Goal: Transaction & Acquisition: Purchase product/service

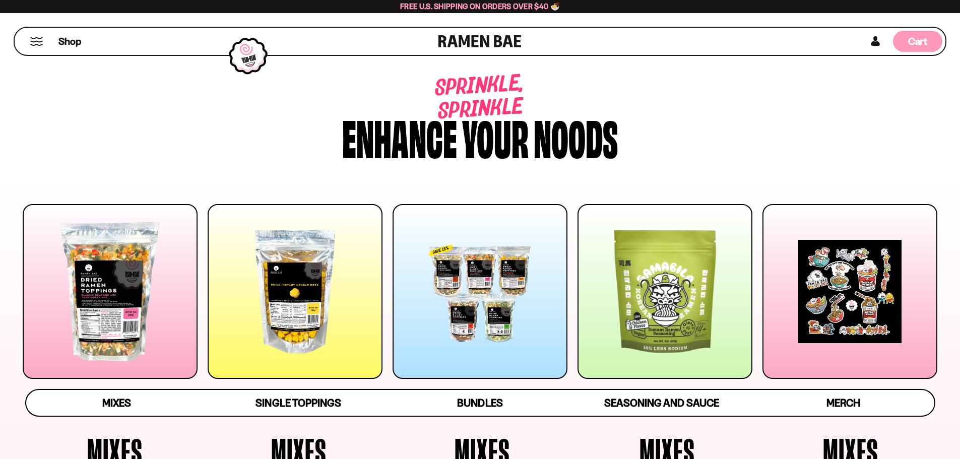
scroll to position [452, 0]
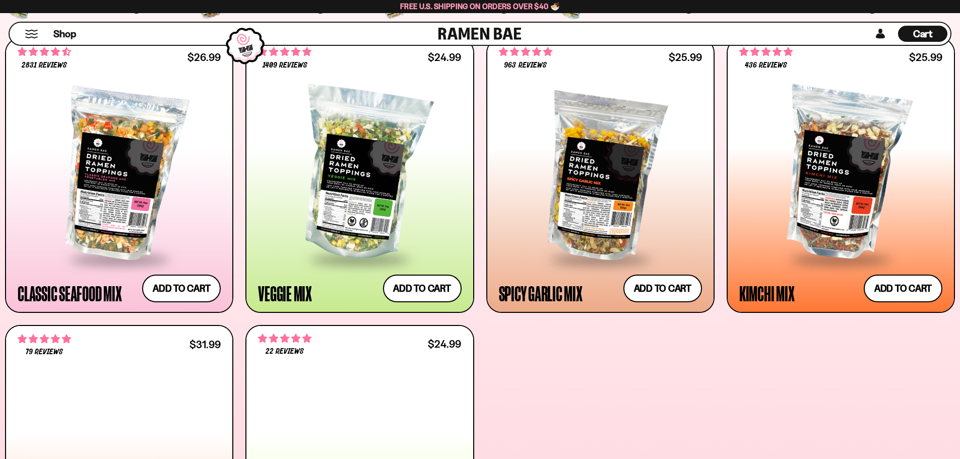
click at [921, 45] on div "Cart D0381C2F-513E-4F90-8A41-6F0A75DCBAAA" at bounding box center [922, 34] width 49 height 22
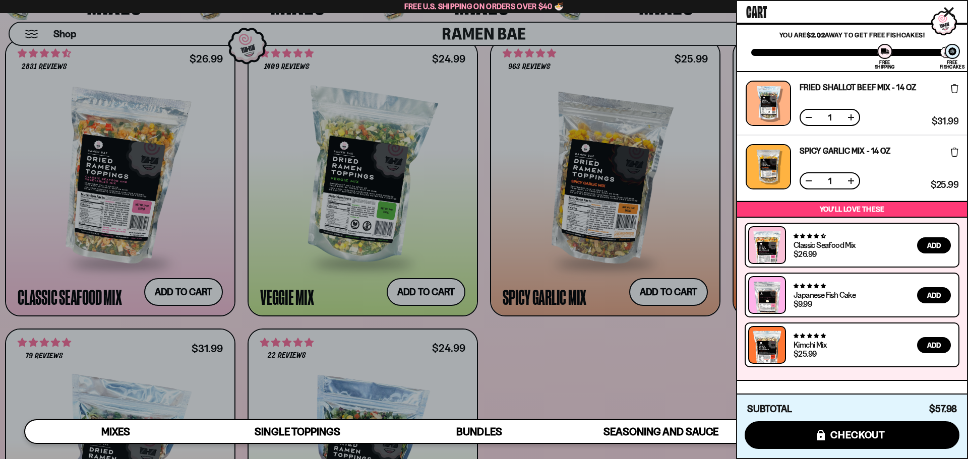
click at [439, 65] on div at bounding box center [484, 229] width 968 height 459
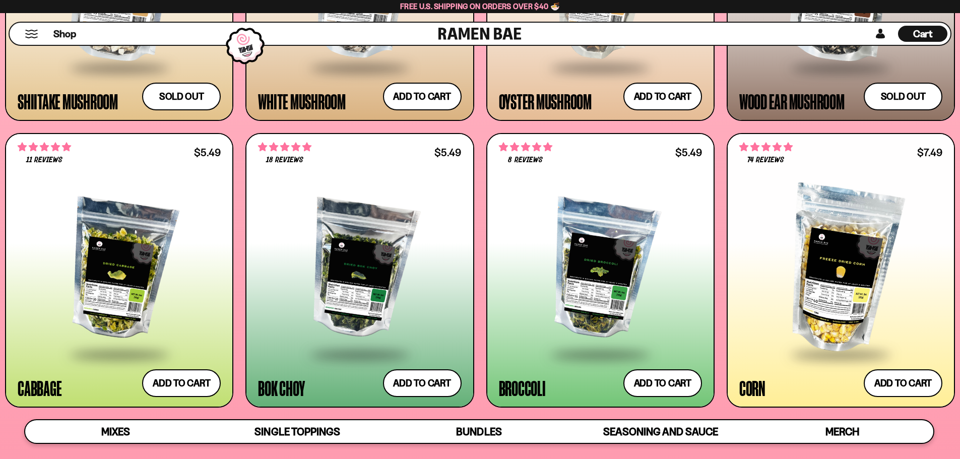
scroll to position [1662, 0]
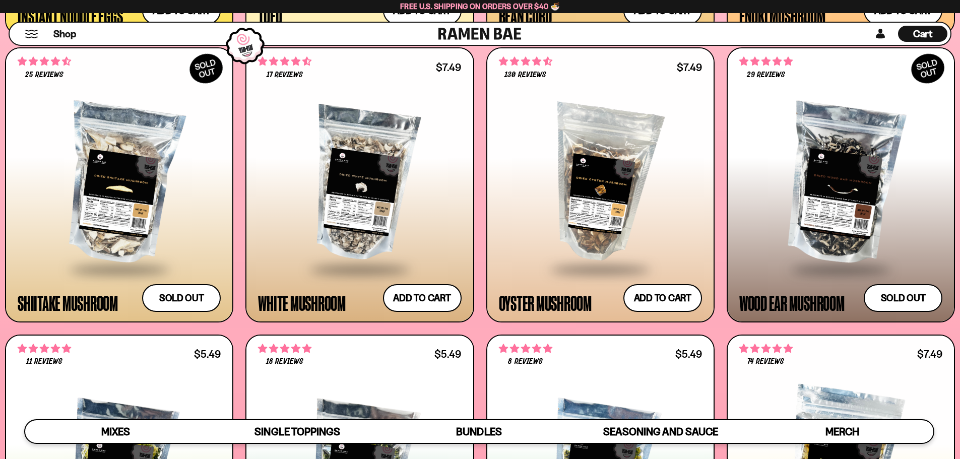
click at [610, 244] on div at bounding box center [600, 184] width 203 height 168
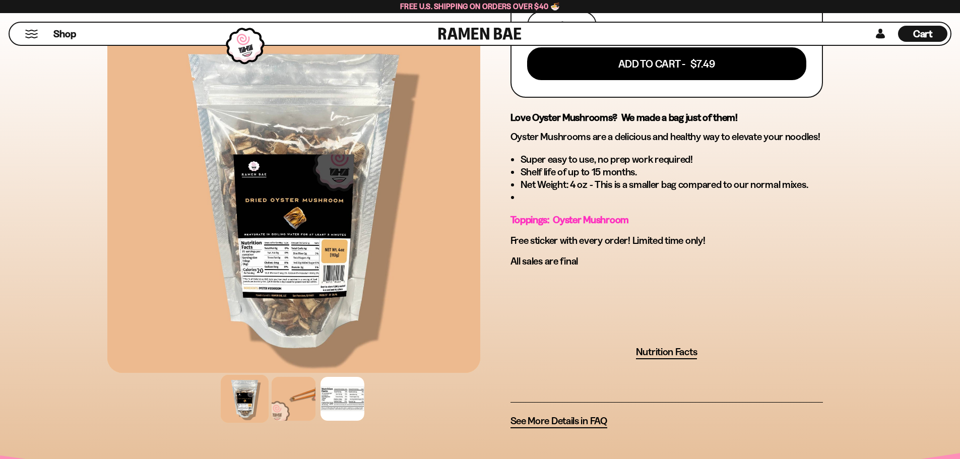
scroll to position [605, 0]
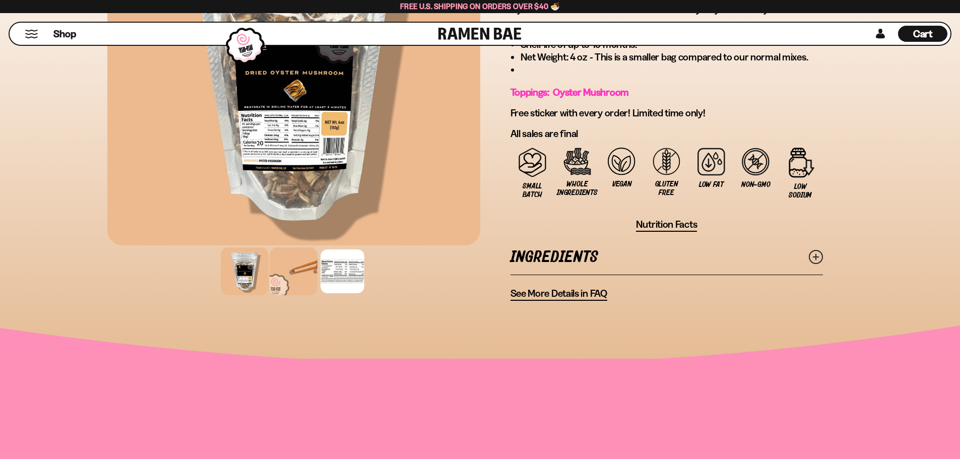
click at [270, 295] on div at bounding box center [294, 271] width 48 height 48
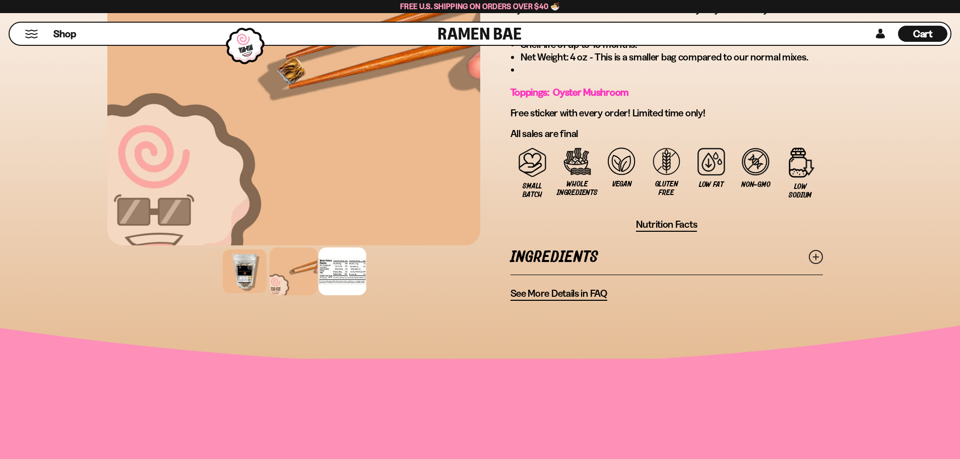
click at [319, 295] on div at bounding box center [343, 271] width 48 height 48
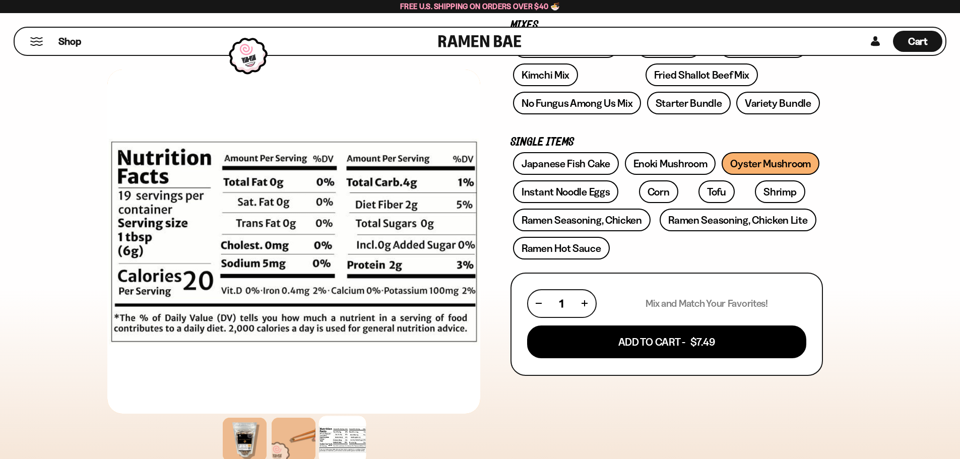
scroll to position [202, 0]
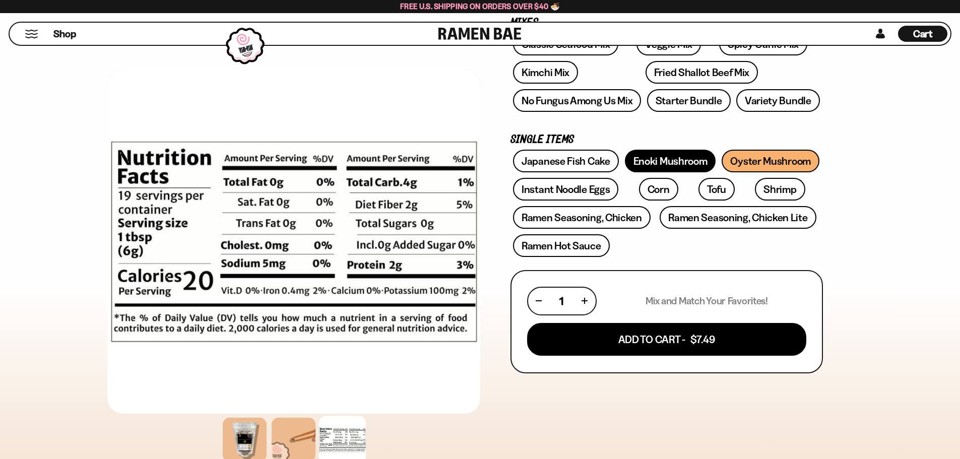
click at [669, 172] on link "Enoki Mushroom" at bounding box center [670, 161] width 91 height 23
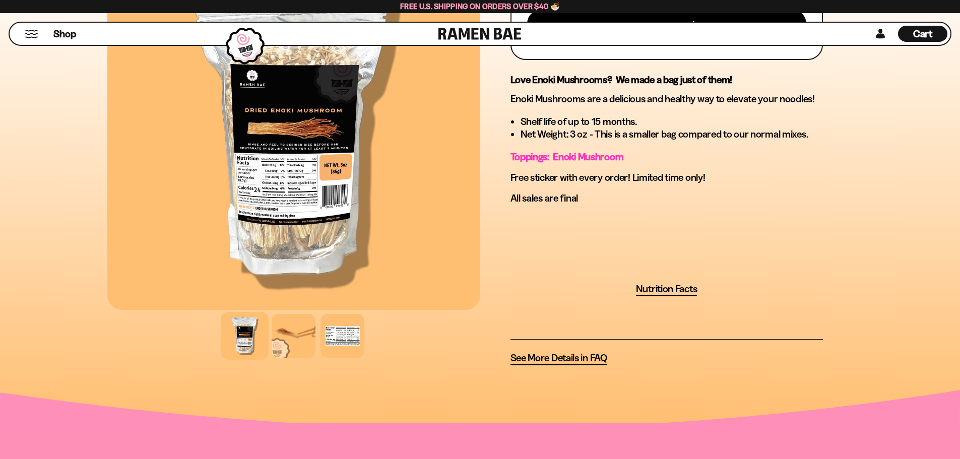
scroll to position [554, 0]
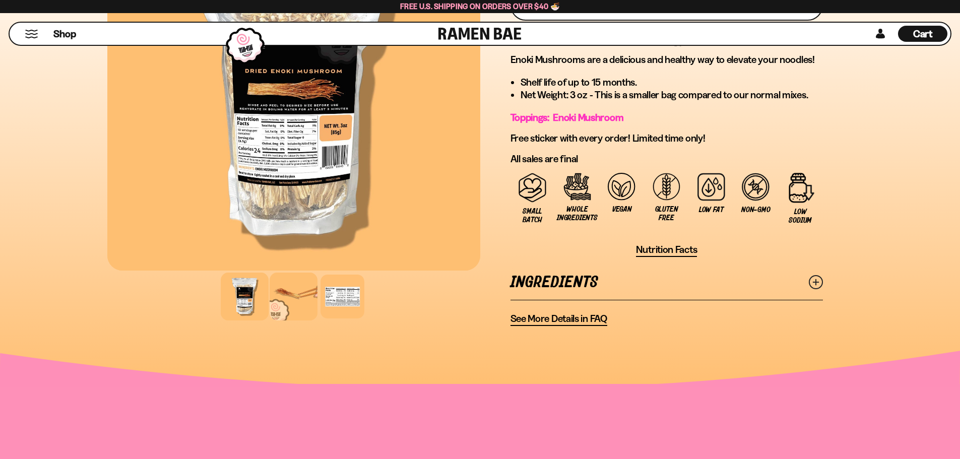
click at [270, 321] on div at bounding box center [294, 297] width 48 height 48
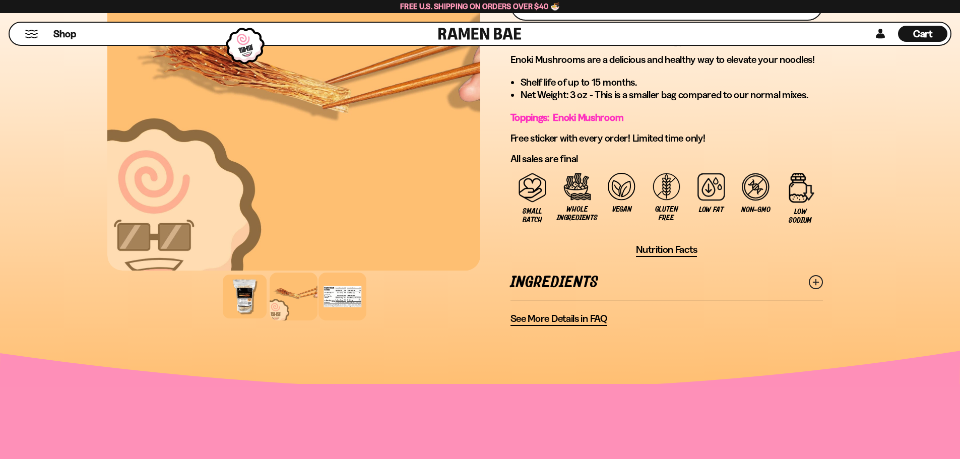
click at [327, 321] on div at bounding box center [343, 297] width 48 height 48
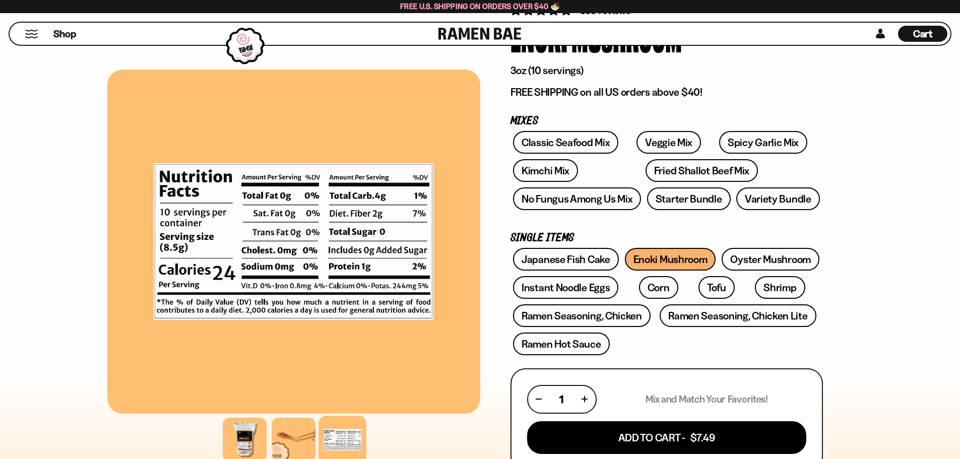
scroll to position [0, 0]
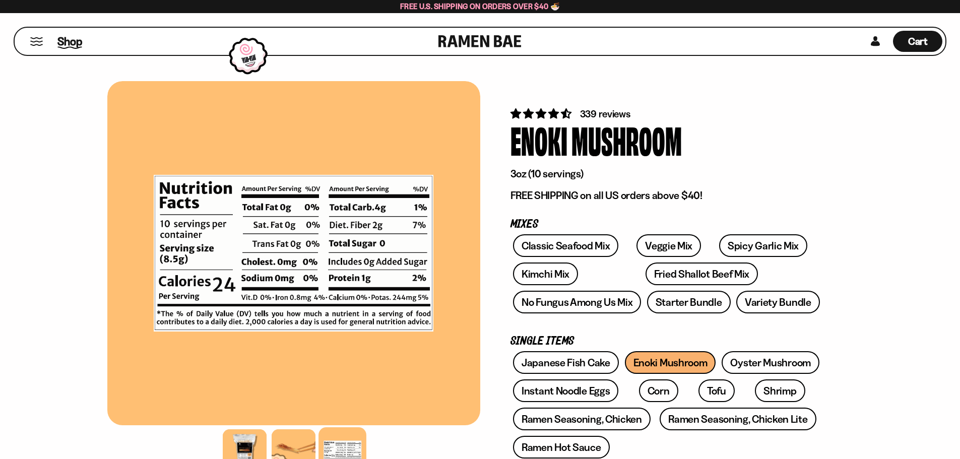
click at [82, 47] on span "Shop" at bounding box center [69, 41] width 25 height 15
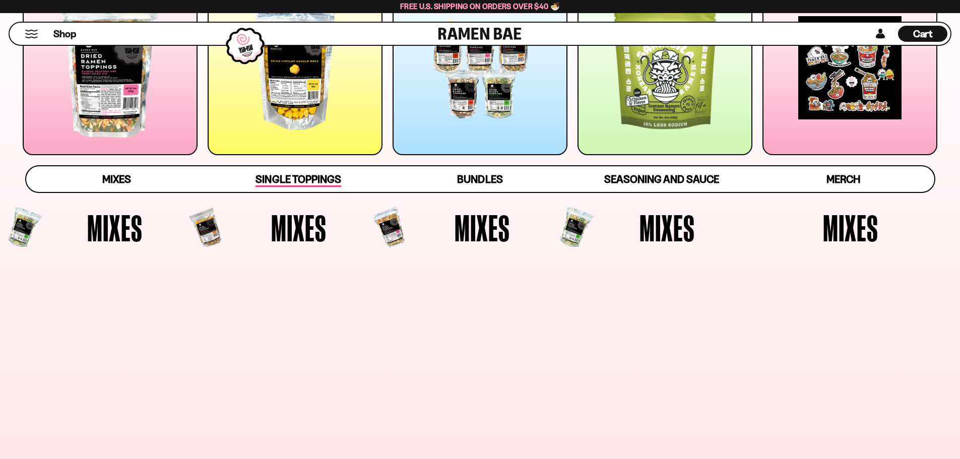
scroll to position [252, 0]
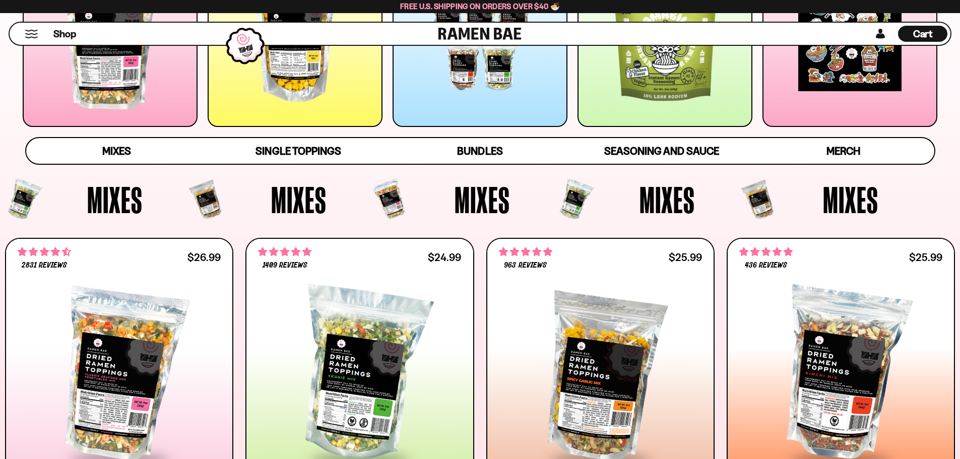
click at [317, 101] on div at bounding box center [295, 39] width 175 height 175
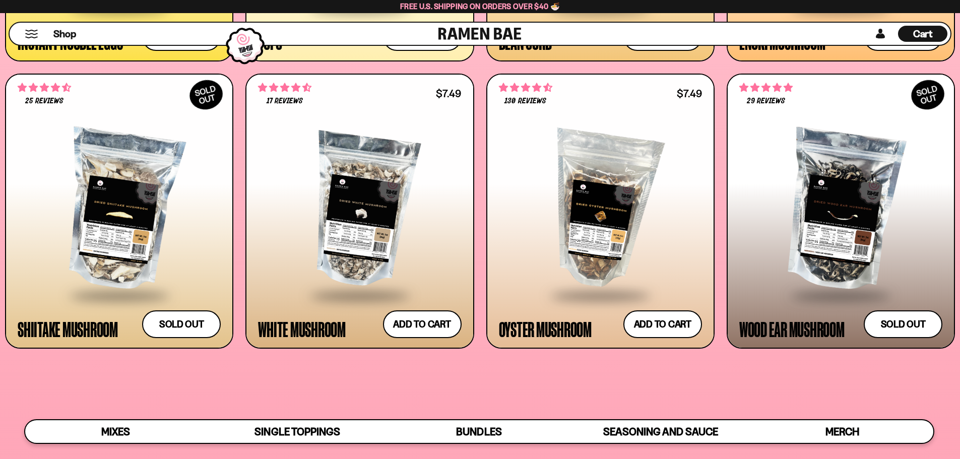
scroll to position [1642, 0]
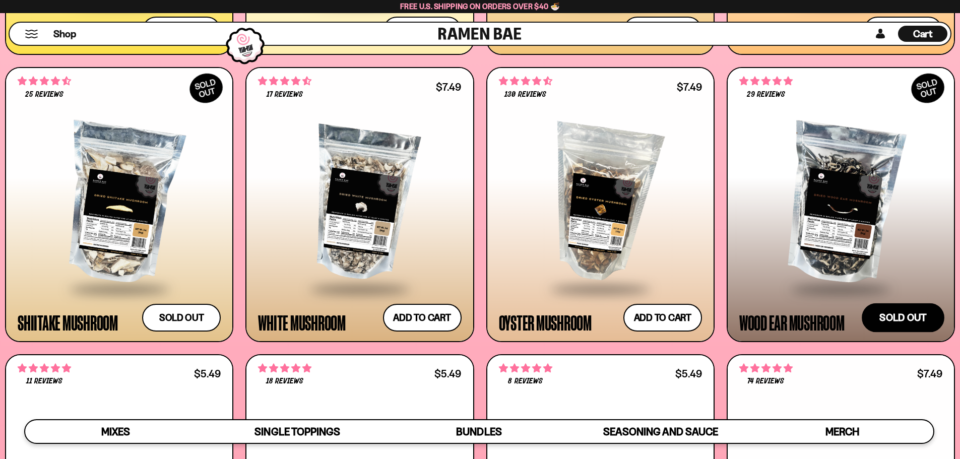
click at [881, 332] on button "Sold out" at bounding box center [903, 317] width 83 height 29
click at [355, 277] on div at bounding box center [359, 203] width 203 height 168
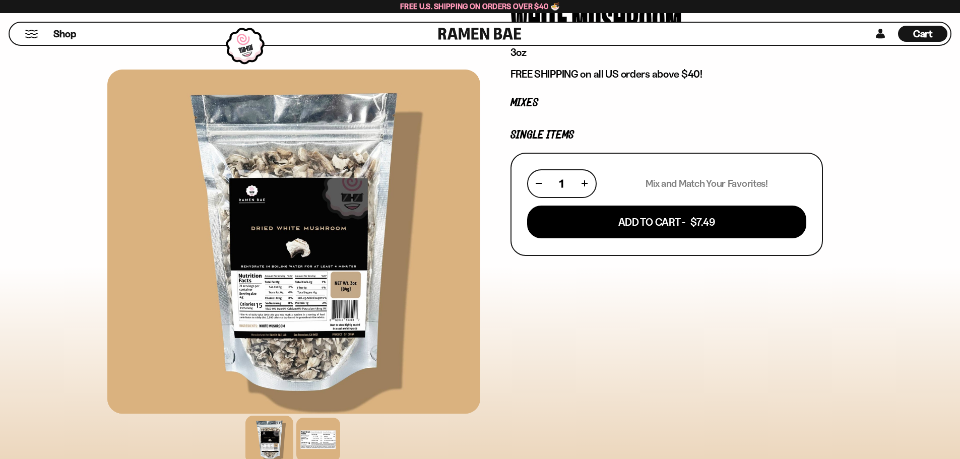
scroll to position [151, 0]
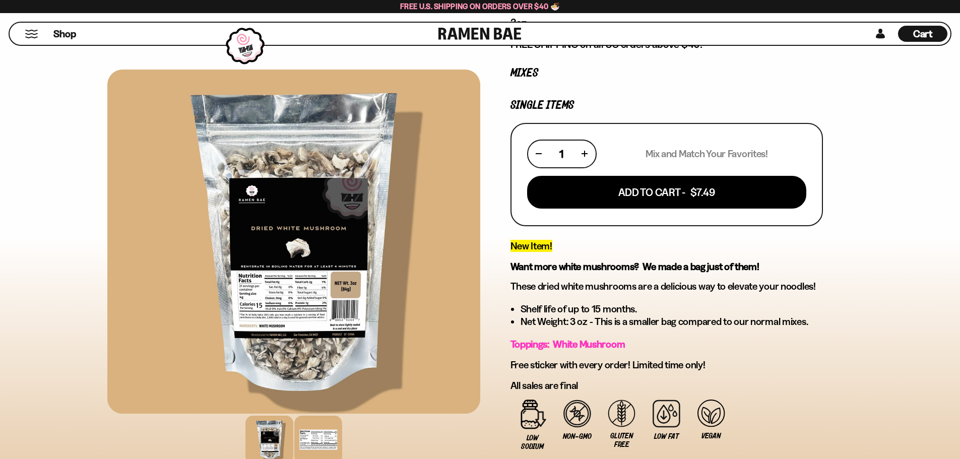
click at [294, 442] on div at bounding box center [318, 440] width 48 height 48
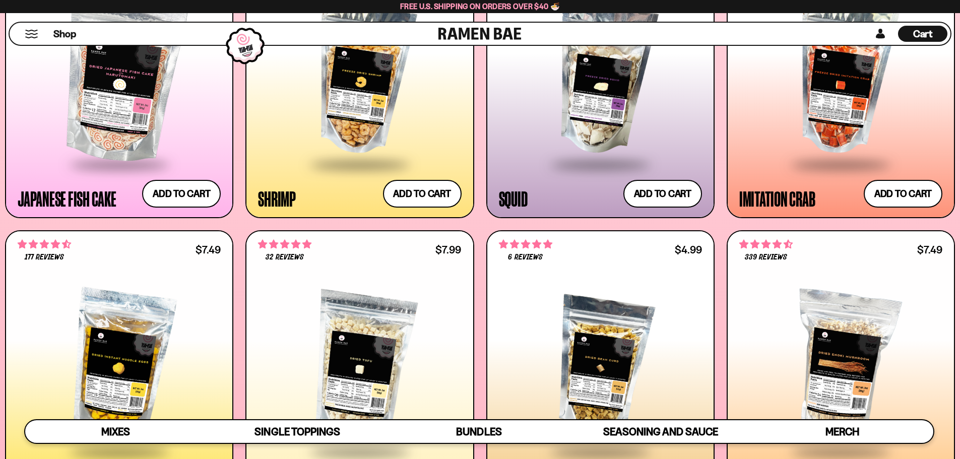
scroll to position [1188, 0]
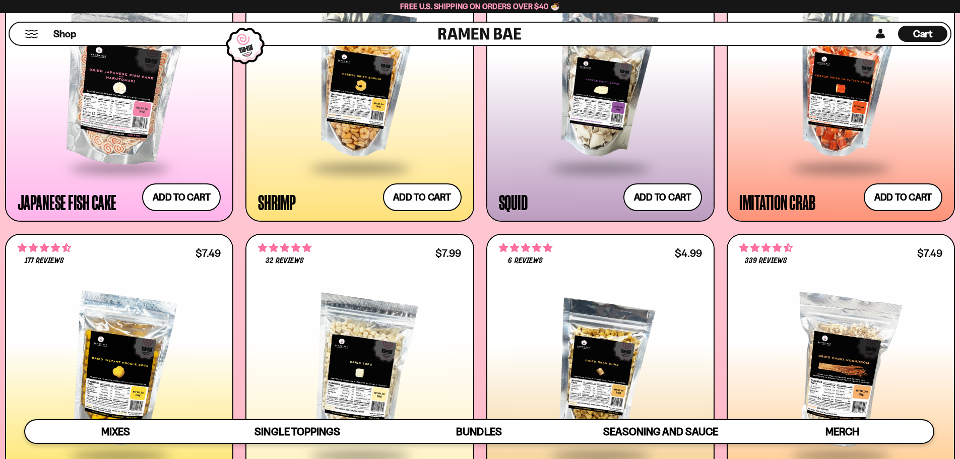
click at [833, 159] on div at bounding box center [840, 83] width 203 height 168
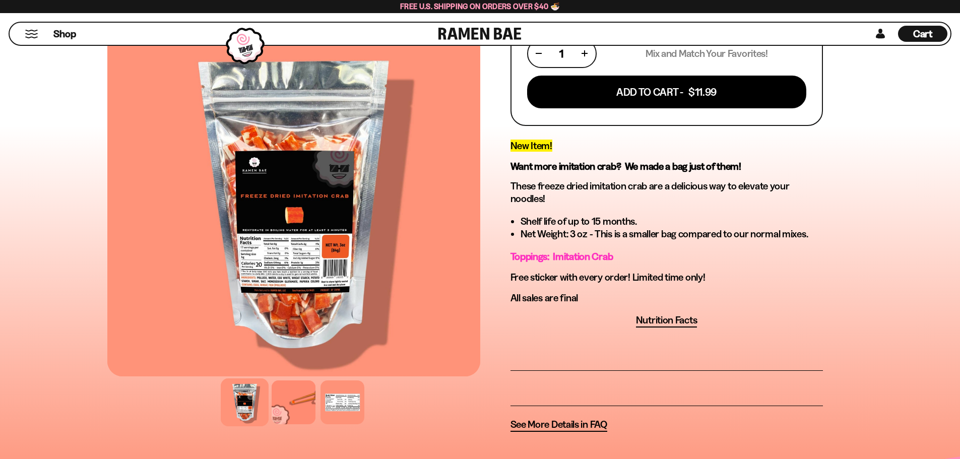
scroll to position [252, 0]
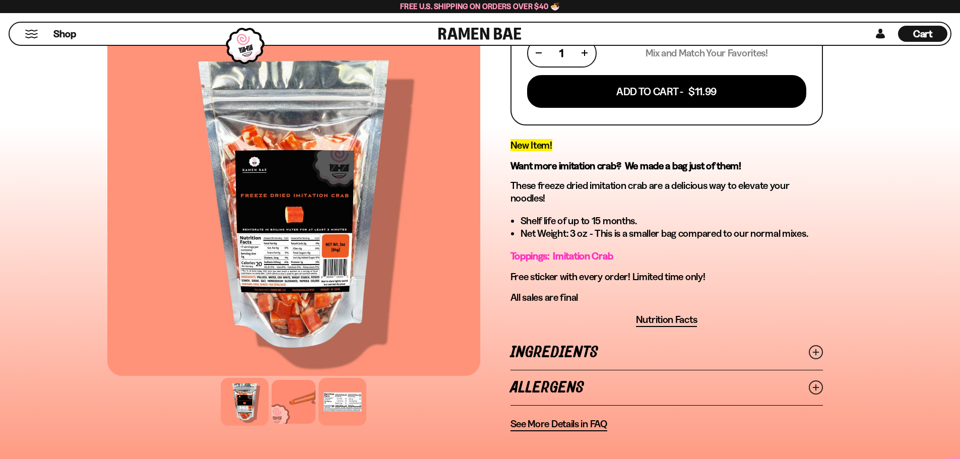
click at [320, 426] on div at bounding box center [343, 402] width 48 height 48
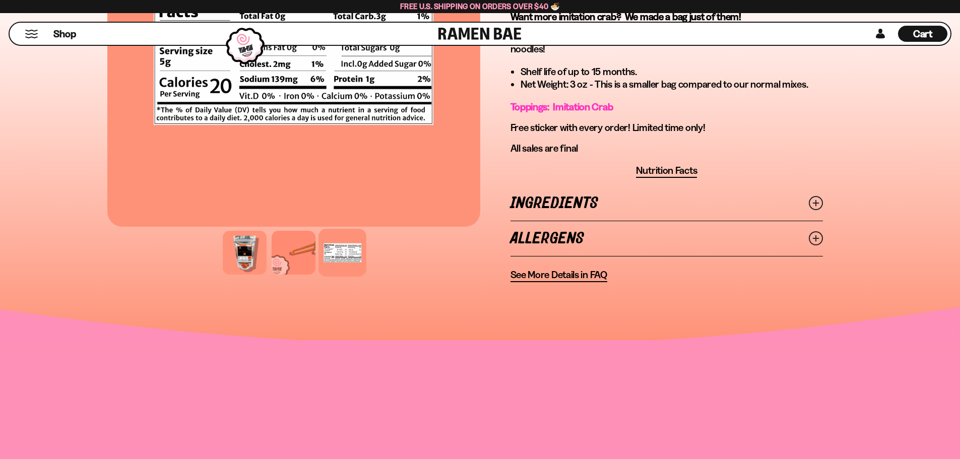
scroll to position [403, 0]
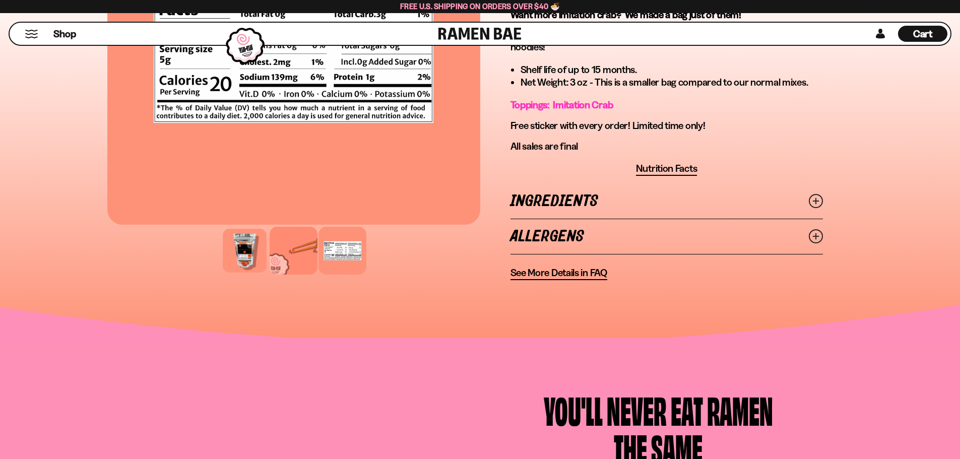
click at [270, 275] on div at bounding box center [294, 251] width 48 height 48
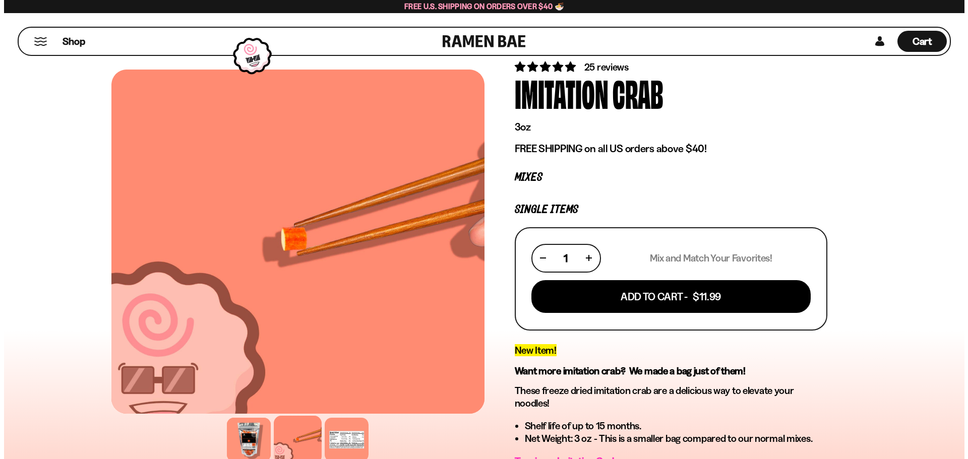
scroll to position [0, 0]
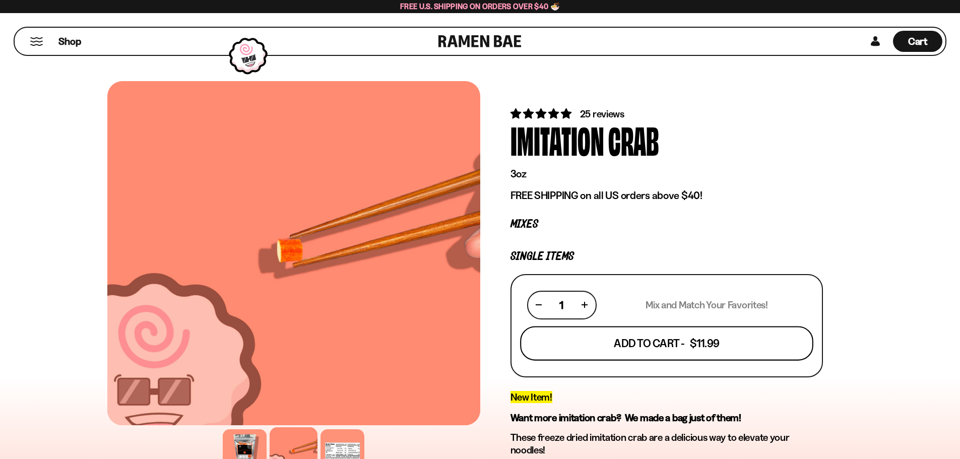
click at [679, 360] on button "Add To Cart - $11.99" at bounding box center [666, 343] width 293 height 34
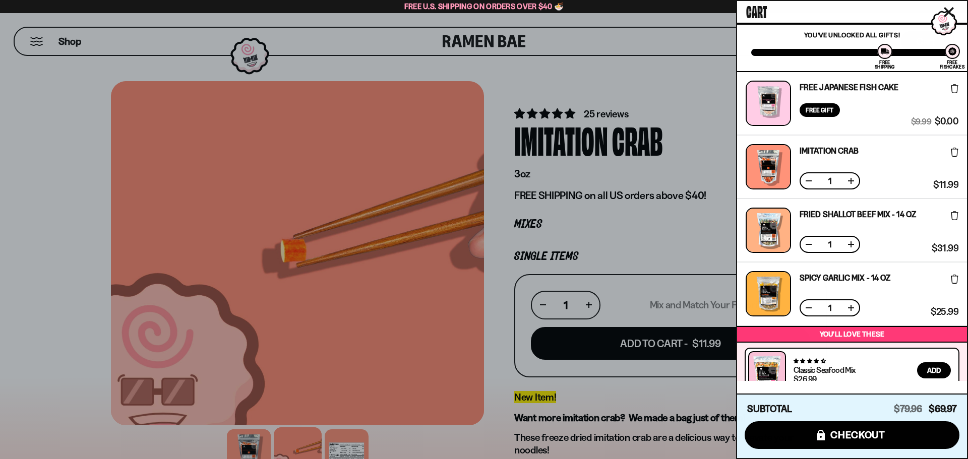
scroll to position [223, 0]
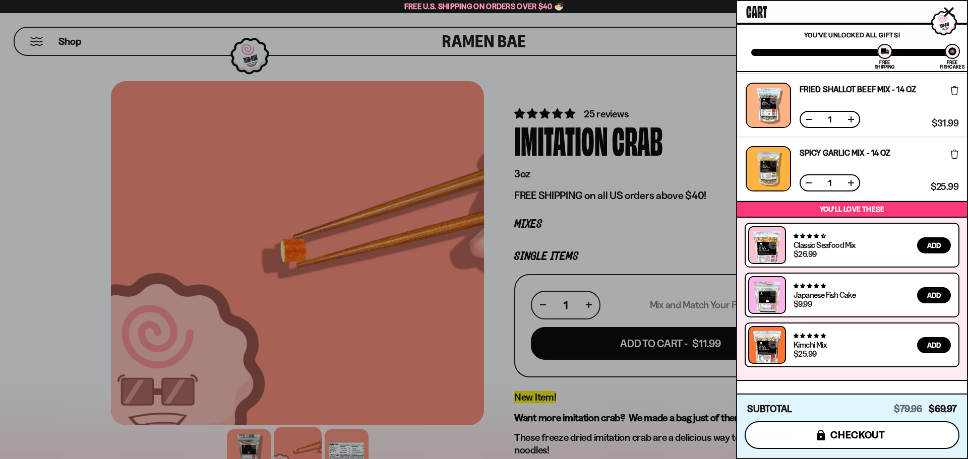
click at [841, 430] on span "checkout" at bounding box center [857, 434] width 55 height 11
